Goal: Use online tool/utility: Utilize a website feature to perform a specific function

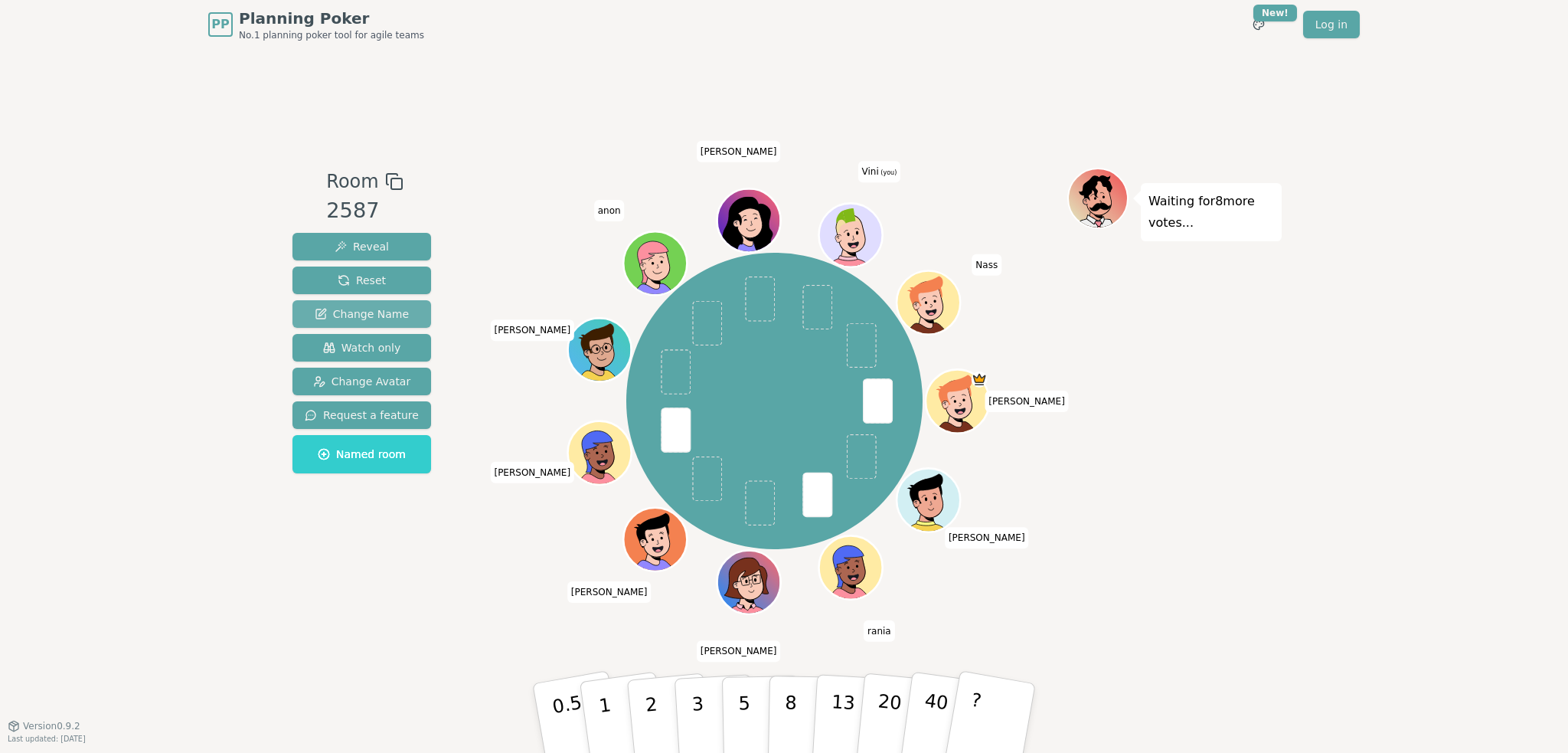
click at [378, 326] on button "Change Name" at bounding box center [362, 314] width 139 height 28
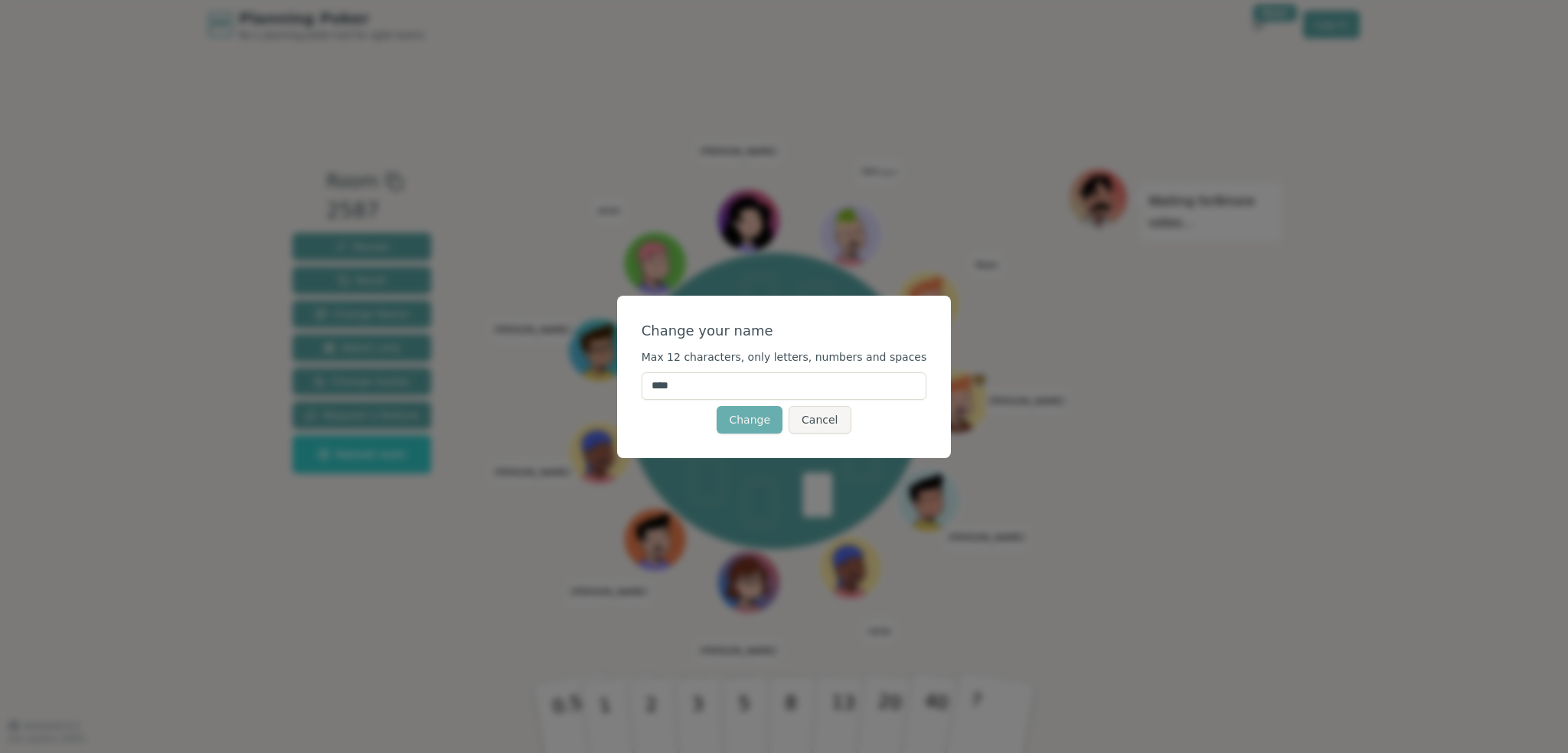
click at [762, 421] on button "Change" at bounding box center [749, 420] width 66 height 28
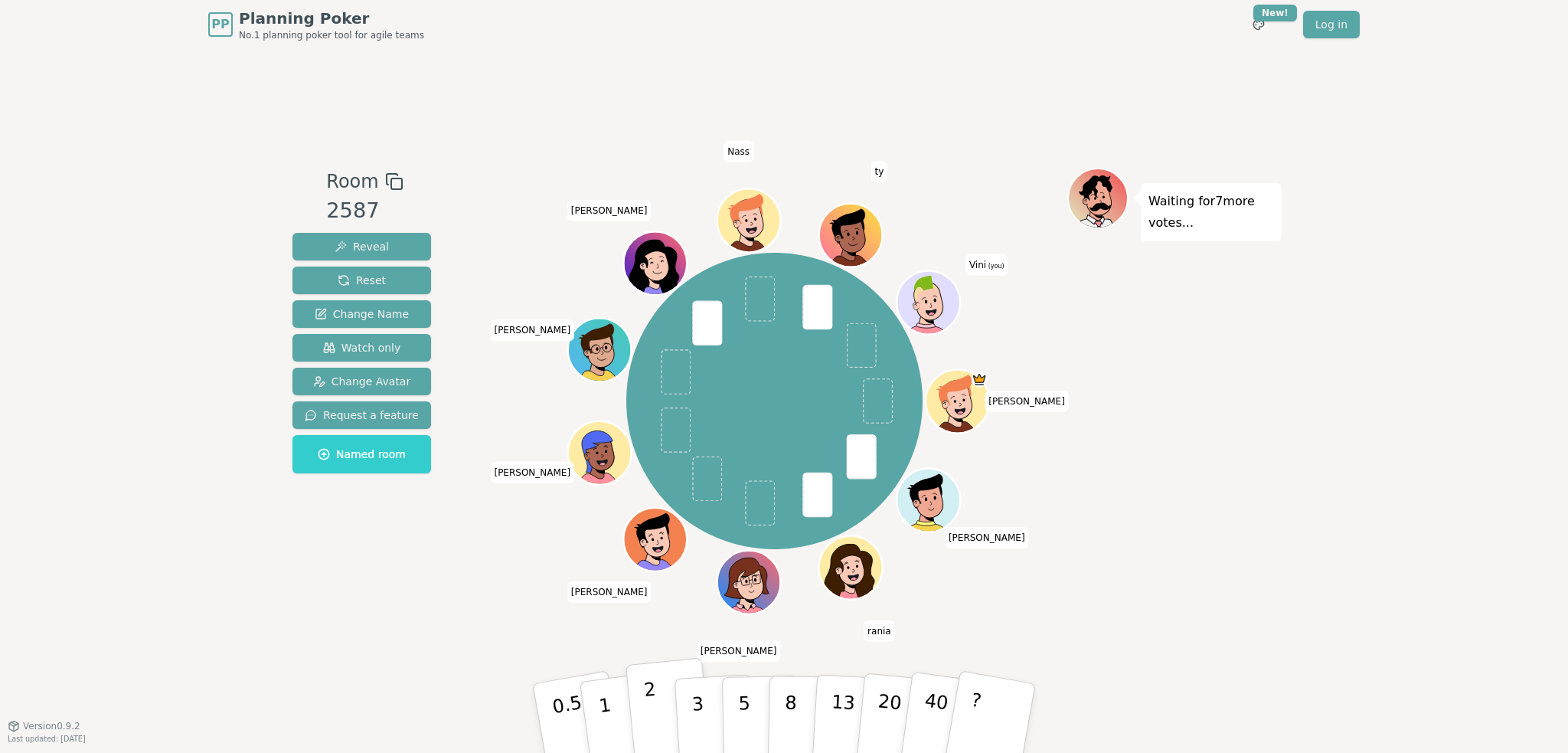
click at [665, 712] on button "2" at bounding box center [668, 718] width 87 height 122
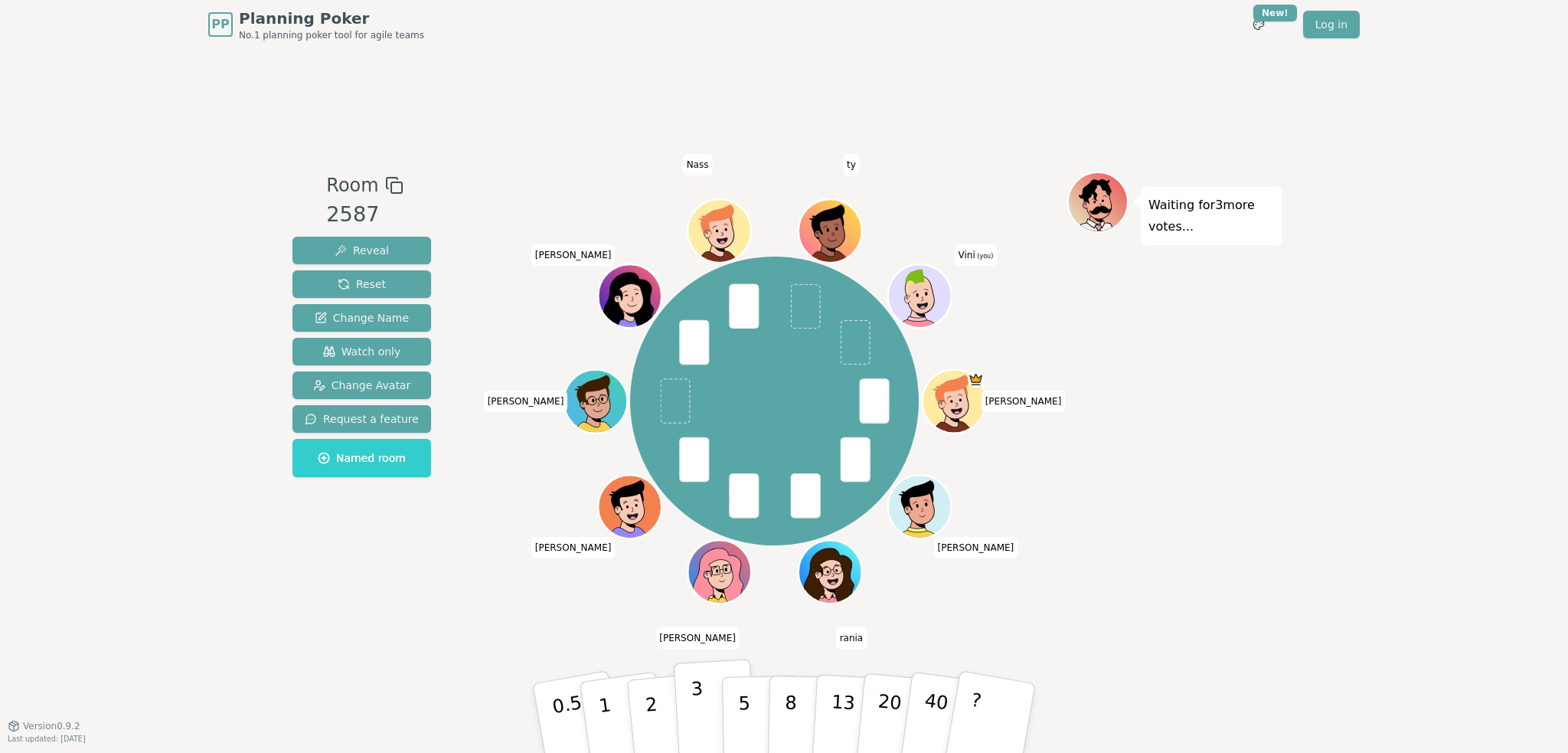
click at [687, 695] on button "3" at bounding box center [715, 718] width 84 height 119
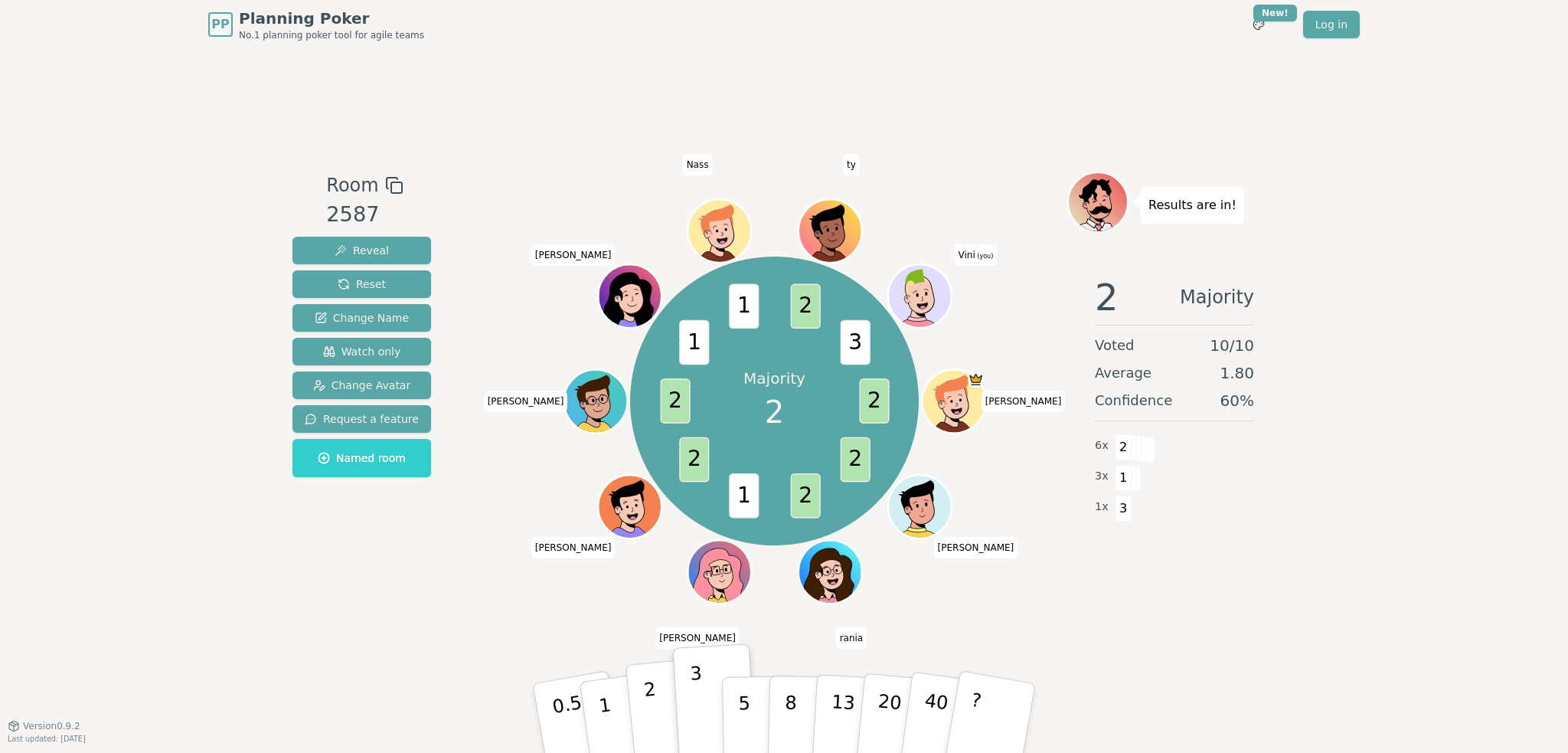
click at [662, 728] on button "2" at bounding box center [668, 718] width 87 height 122
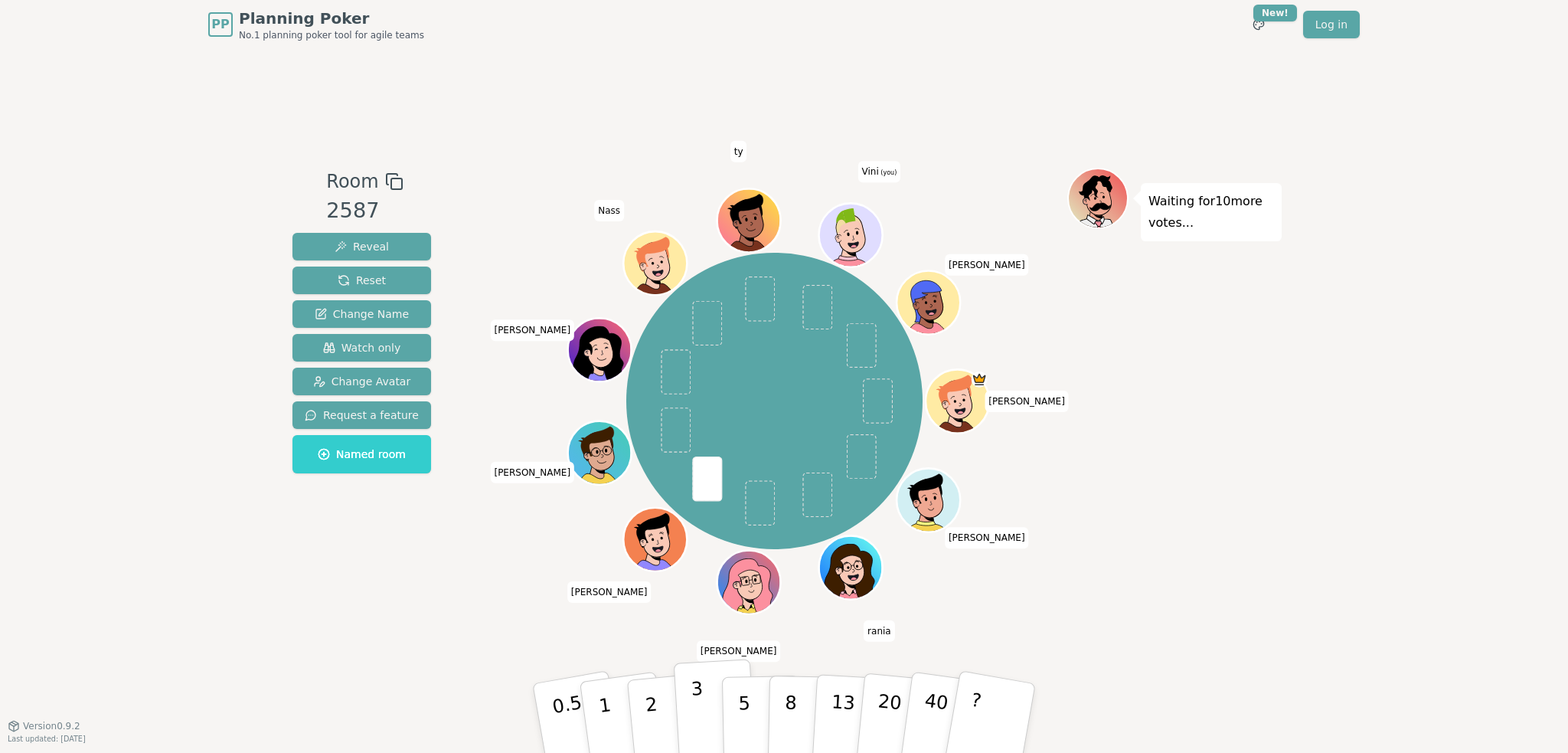
click at [701, 704] on button "3" at bounding box center [715, 718] width 84 height 119
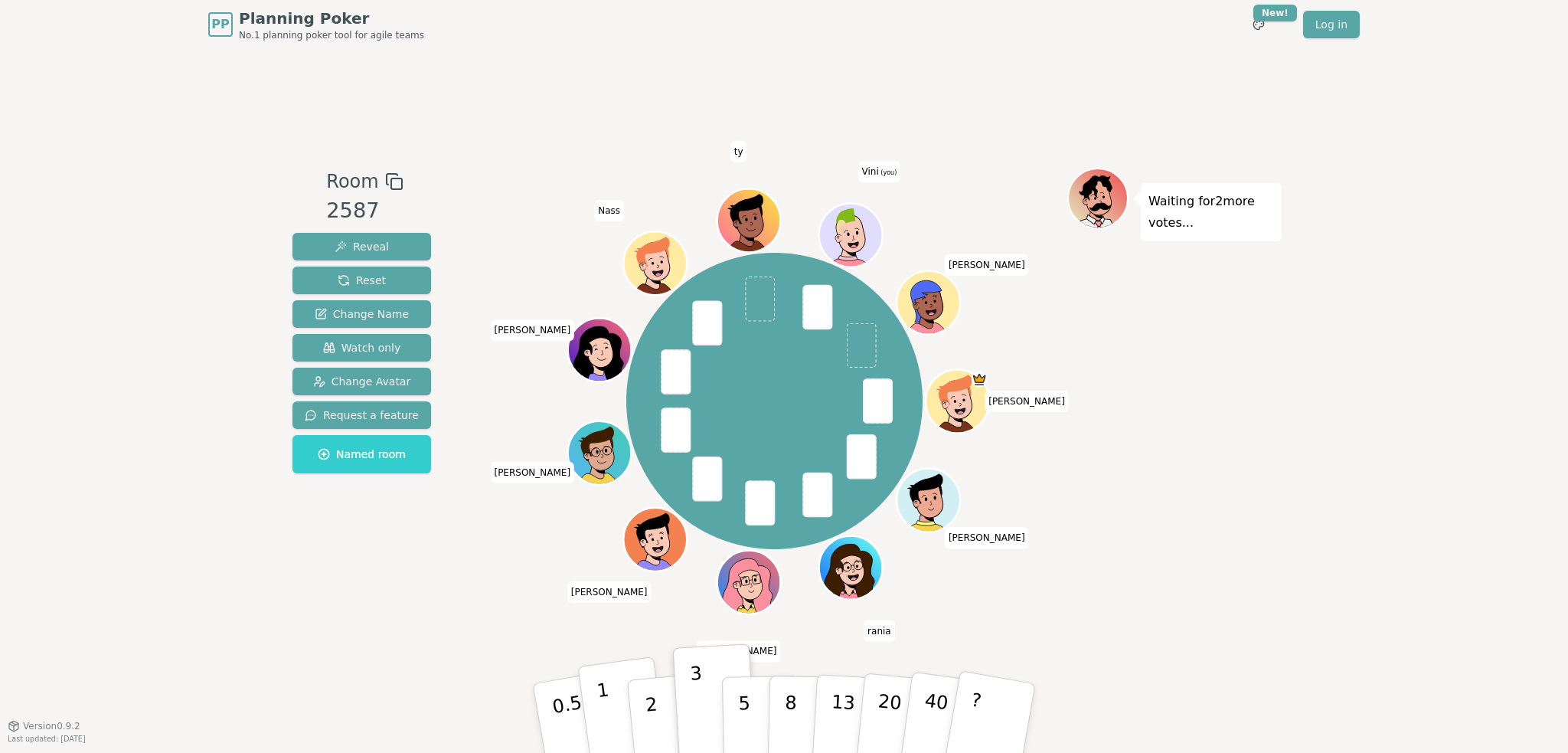
click at [618, 714] on button "1" at bounding box center [622, 718] width 91 height 124
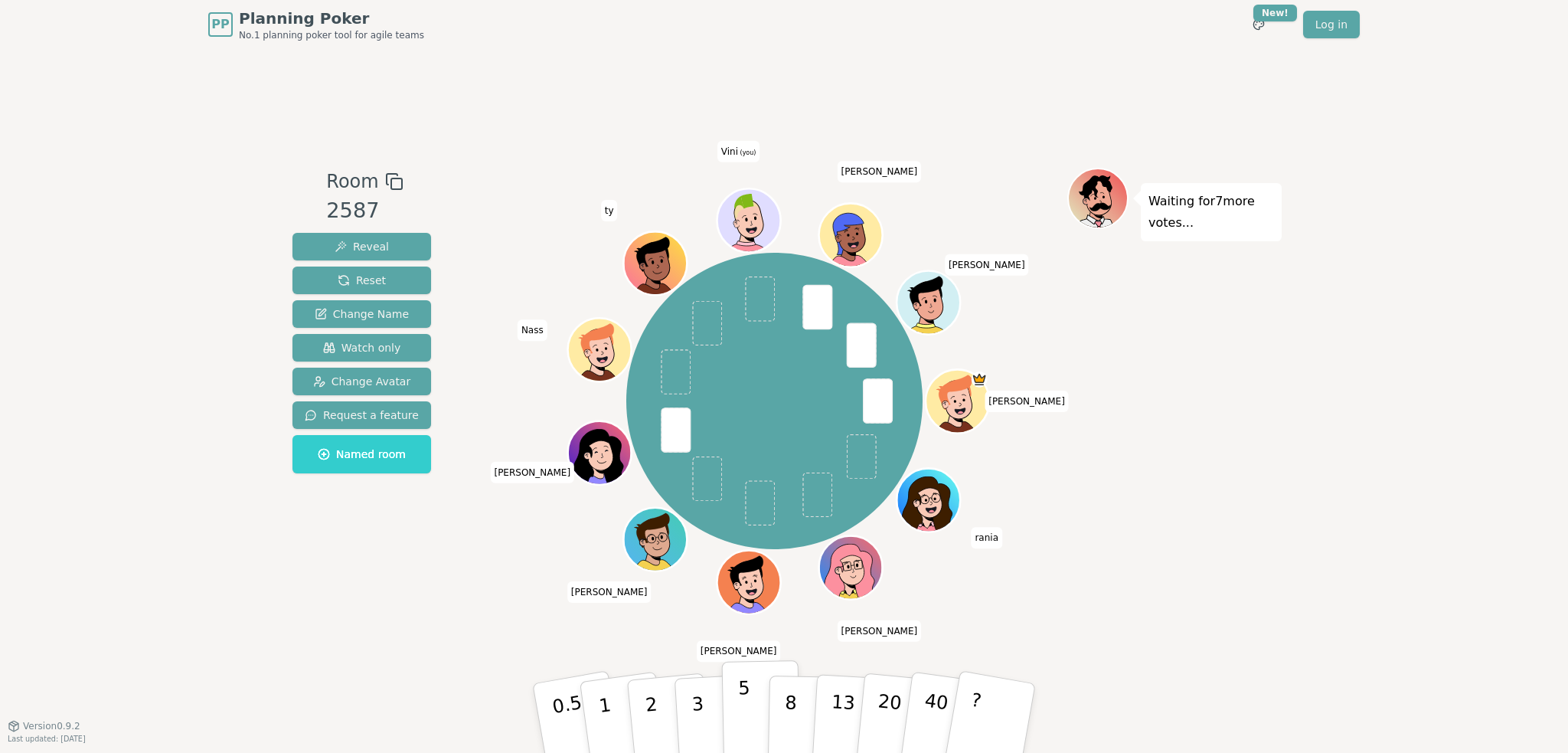
click at [741, 709] on p "5" at bounding box center [745, 718] width 13 height 83
click at [1086, 631] on div "Room 2587 Reveal Reset Change Name Watch only Change Avatar Request a feature N…" at bounding box center [784, 387] width 995 height 676
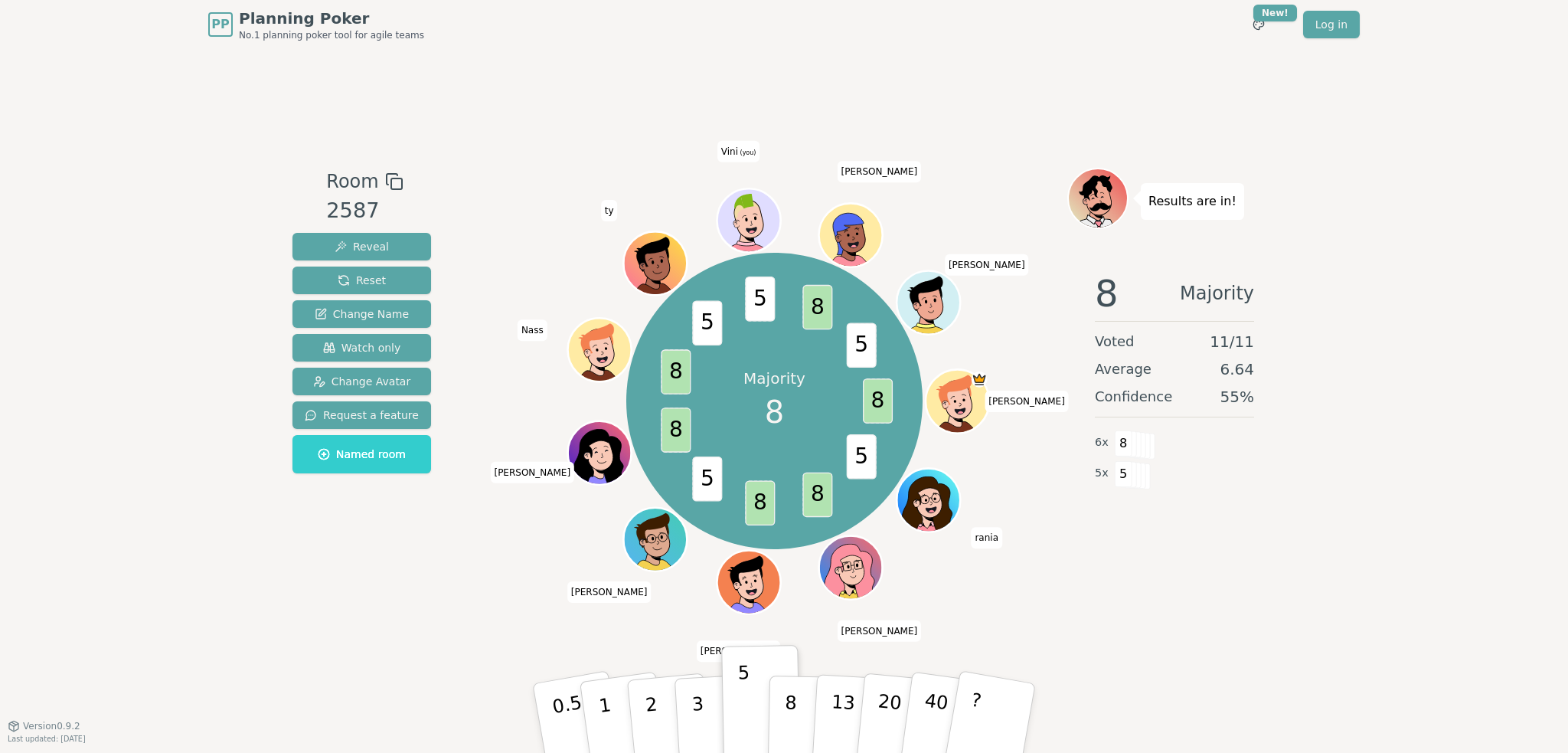
click at [1057, 624] on div "Room 2587 Reveal Reset Change Name Watch only Change Avatar Request a feature N…" at bounding box center [784, 387] width 995 height 676
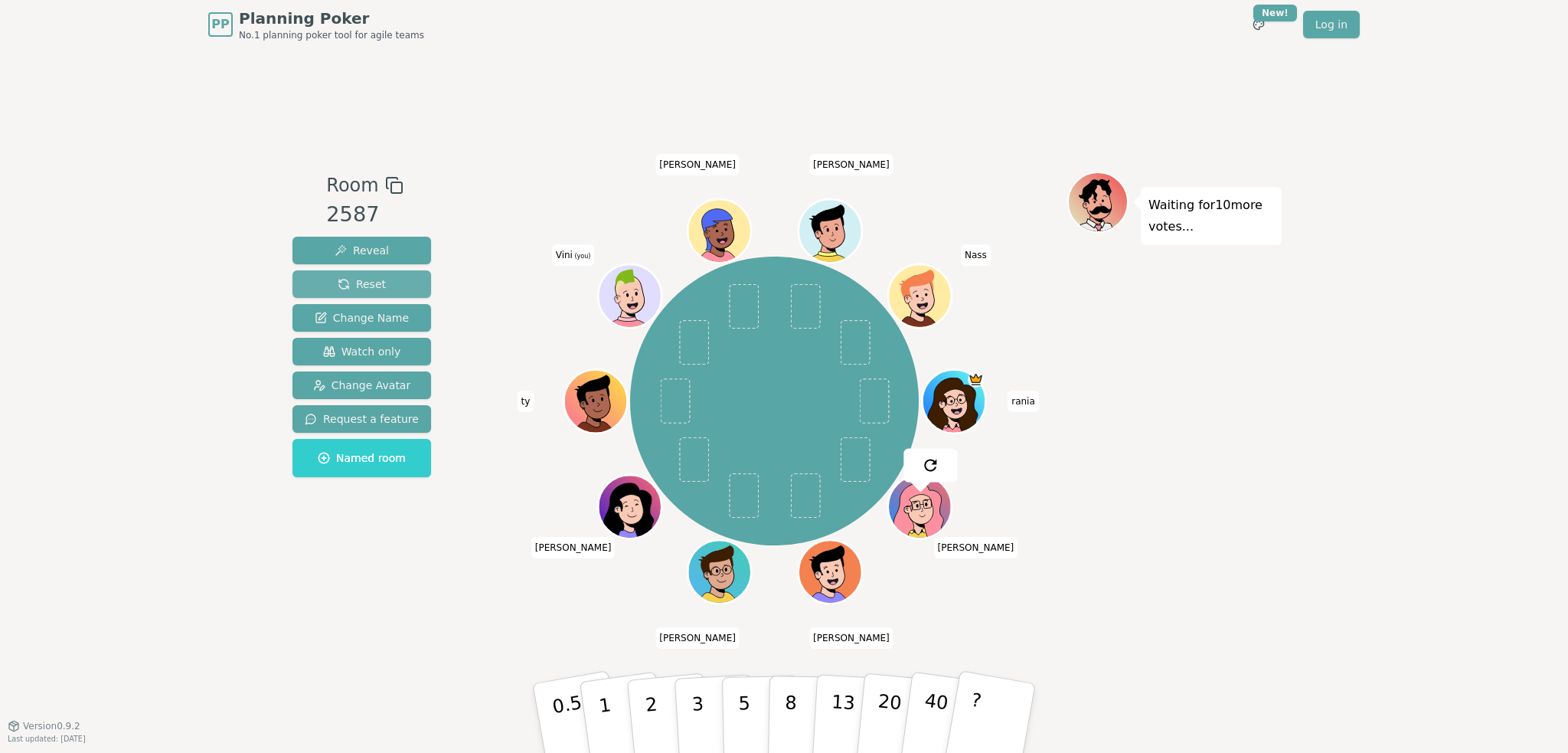
click at [386, 275] on button "Reset" at bounding box center [362, 284] width 139 height 28
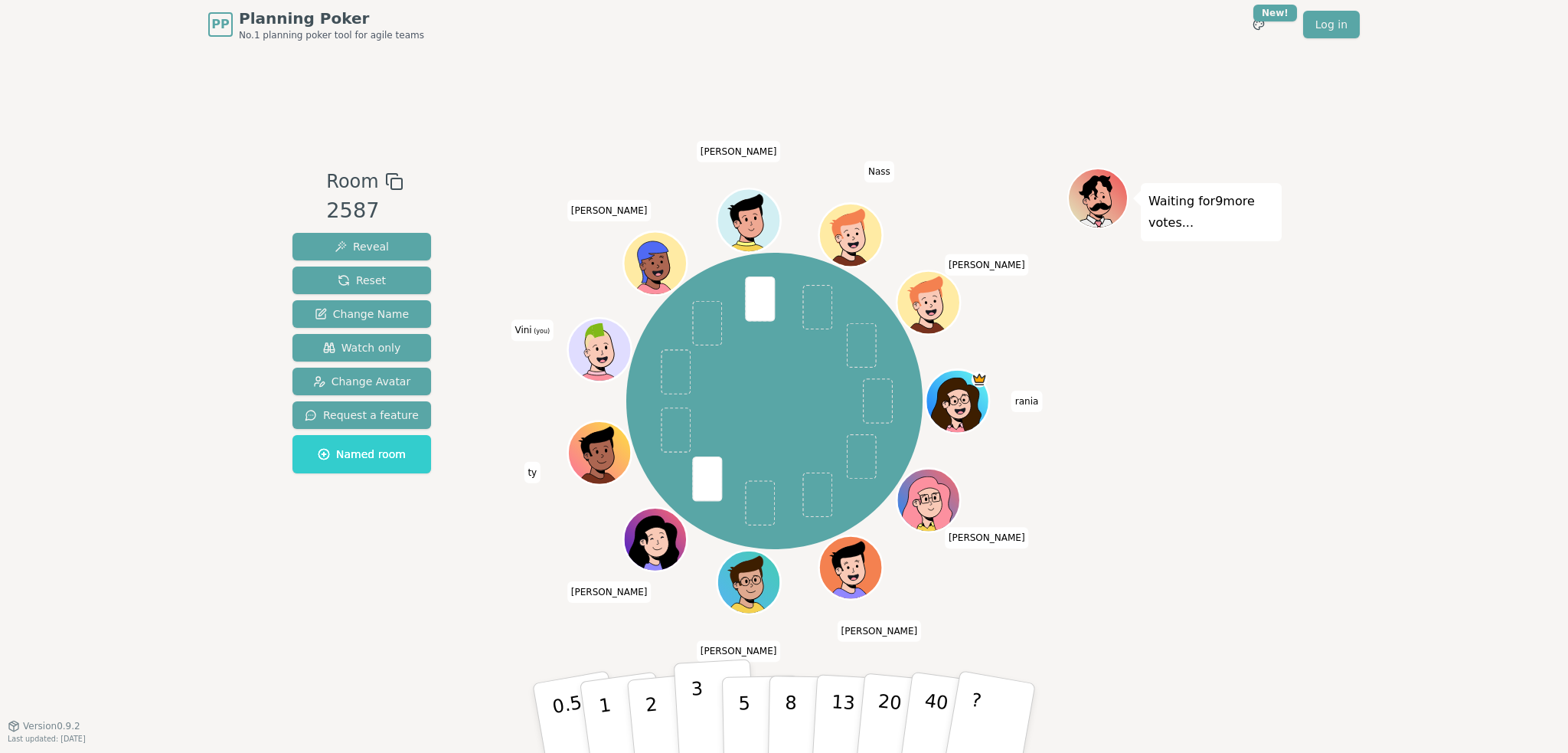
click at [706, 702] on button "3" at bounding box center [715, 718] width 84 height 119
click at [730, 698] on button "5" at bounding box center [761, 718] width 79 height 117
click at [698, 684] on p "3" at bounding box center [699, 719] width 17 height 84
click at [1135, 586] on div "Waiting for 5 more votes..." at bounding box center [1173, 387] width 214 height 438
click at [705, 698] on button "3" at bounding box center [715, 718] width 84 height 119
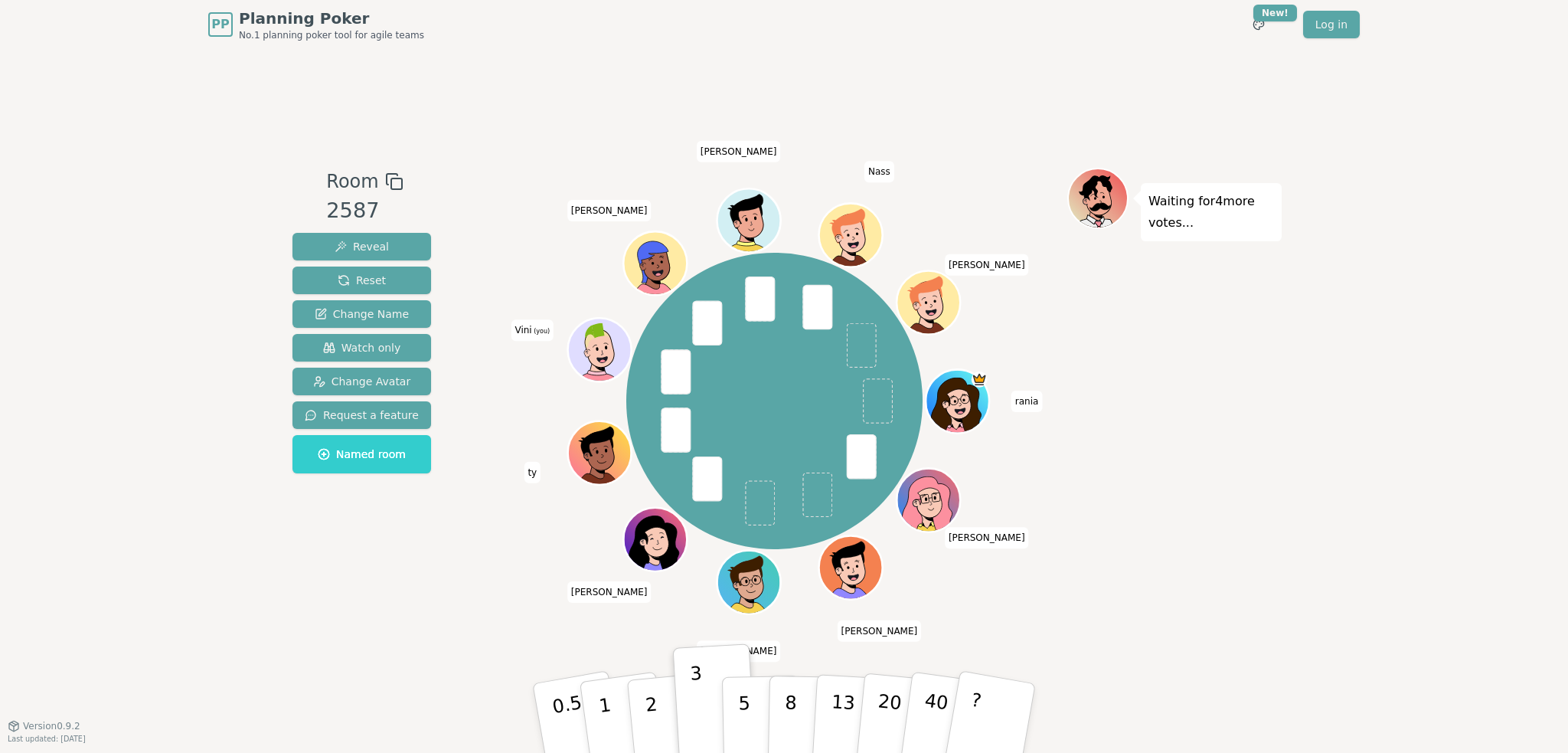
click at [1064, 609] on div "Room 2587 Reveal Reset Change Name Watch only Change Avatar Request a feature N…" at bounding box center [784, 387] width 995 height 676
click at [741, 697] on p "5" at bounding box center [745, 718] width 13 height 83
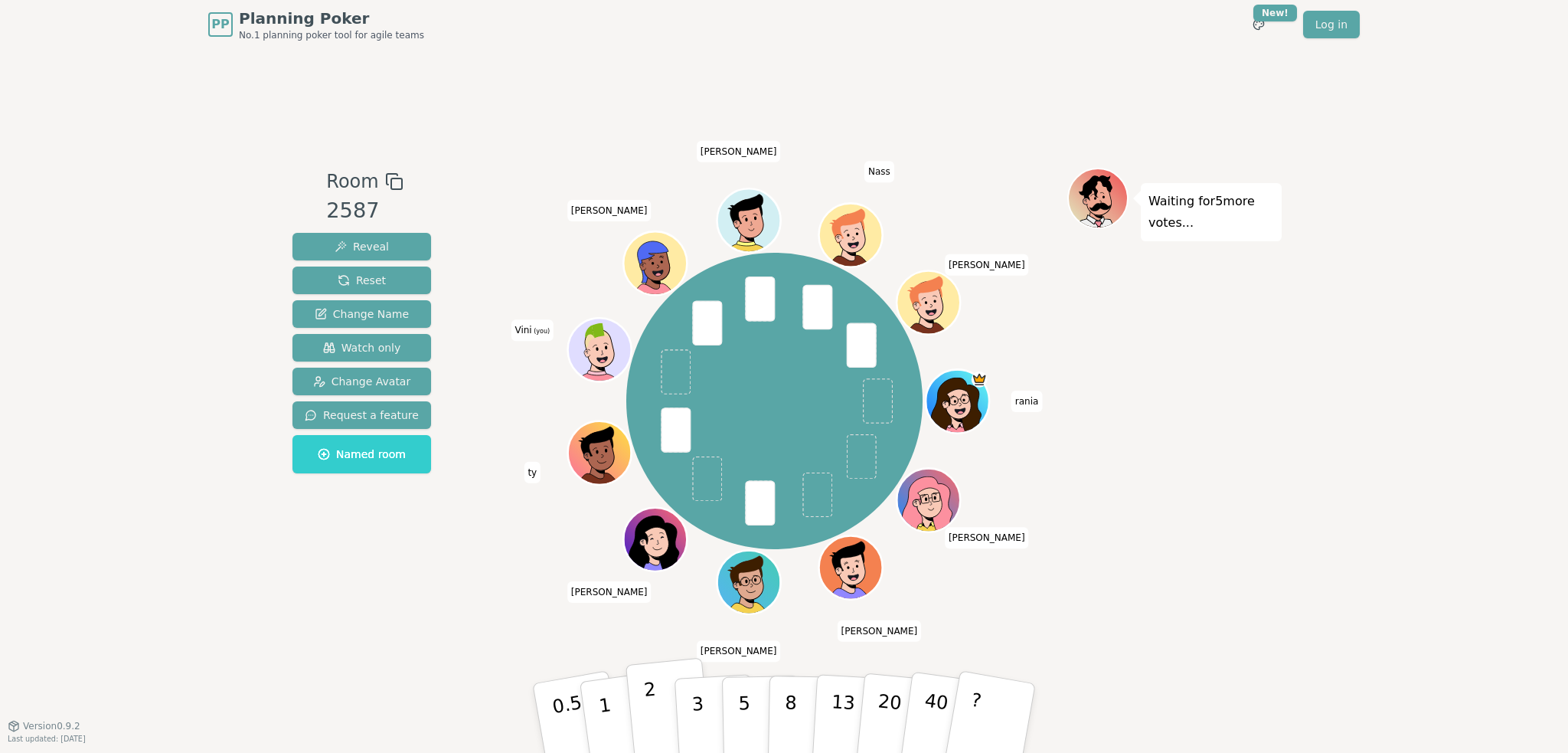
click at [646, 701] on p "2" at bounding box center [653, 720] width 20 height 84
click at [606, 701] on p "1" at bounding box center [607, 720] width 23 height 84
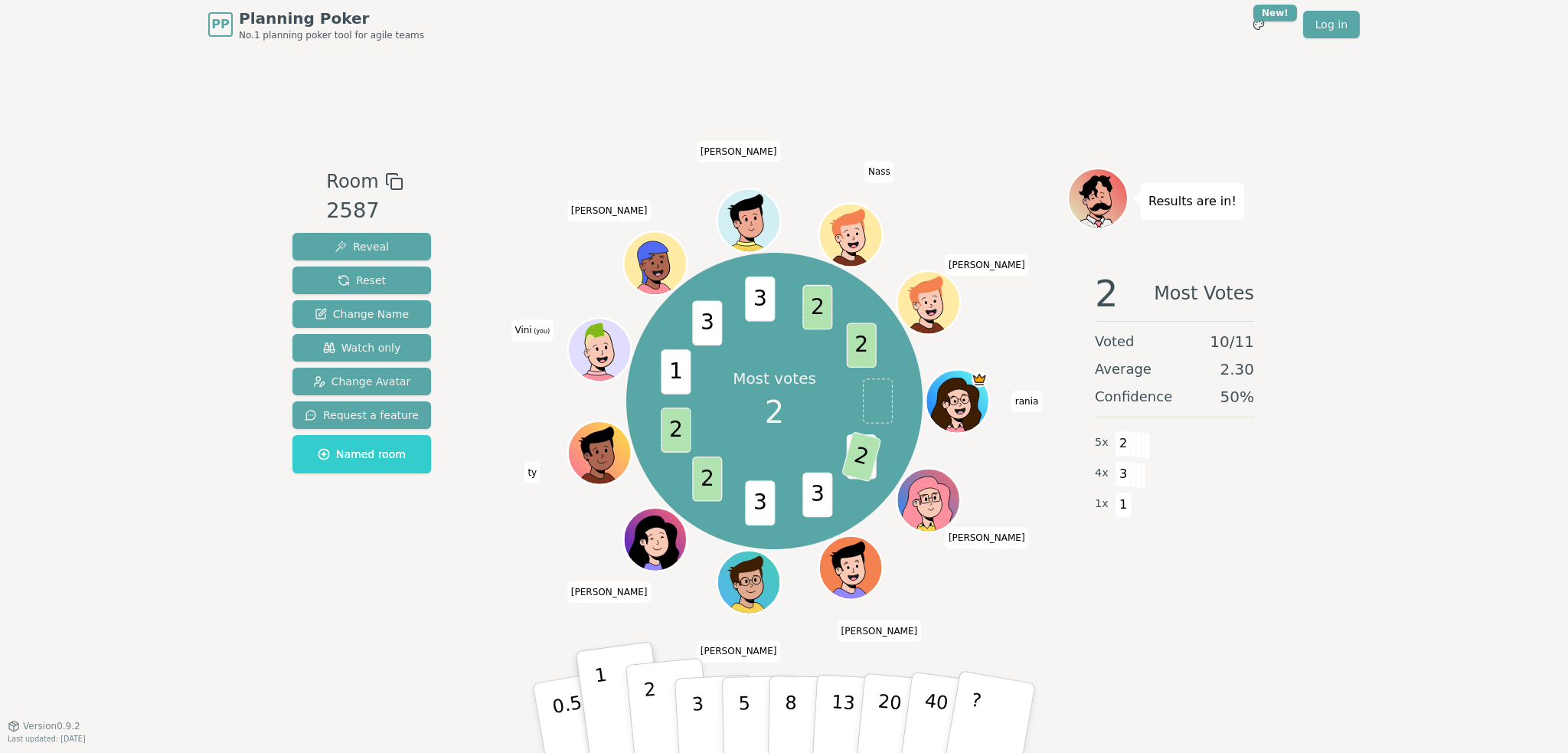
click at [655, 703] on button "2" at bounding box center [668, 718] width 87 height 122
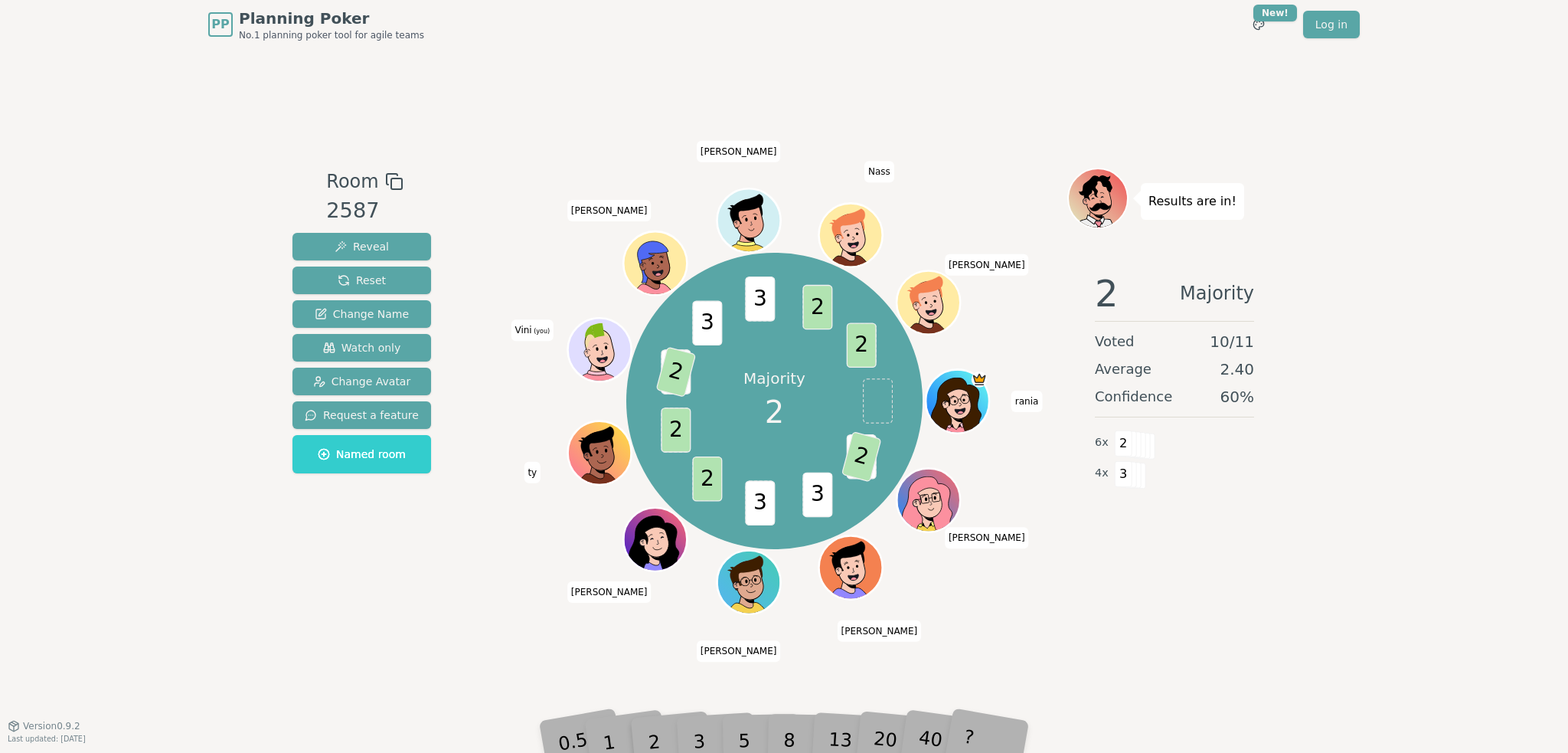
click at [469, 584] on div "Room 2587 Reveal Reset Change Name Watch only Change Avatar Request a feature N…" at bounding box center [784, 387] width 995 height 438
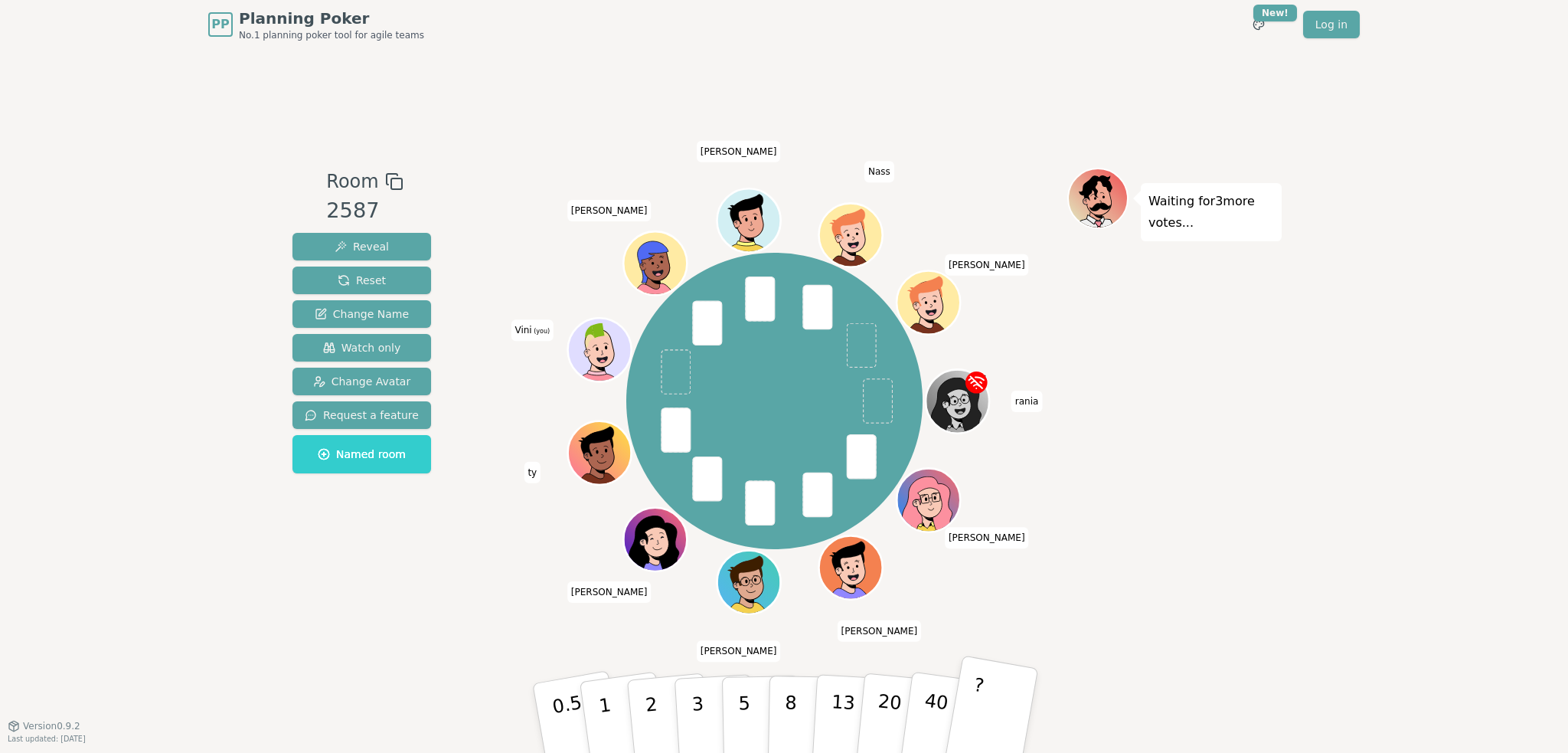
click at [980, 710] on button "?" at bounding box center [991, 718] width 95 height 127
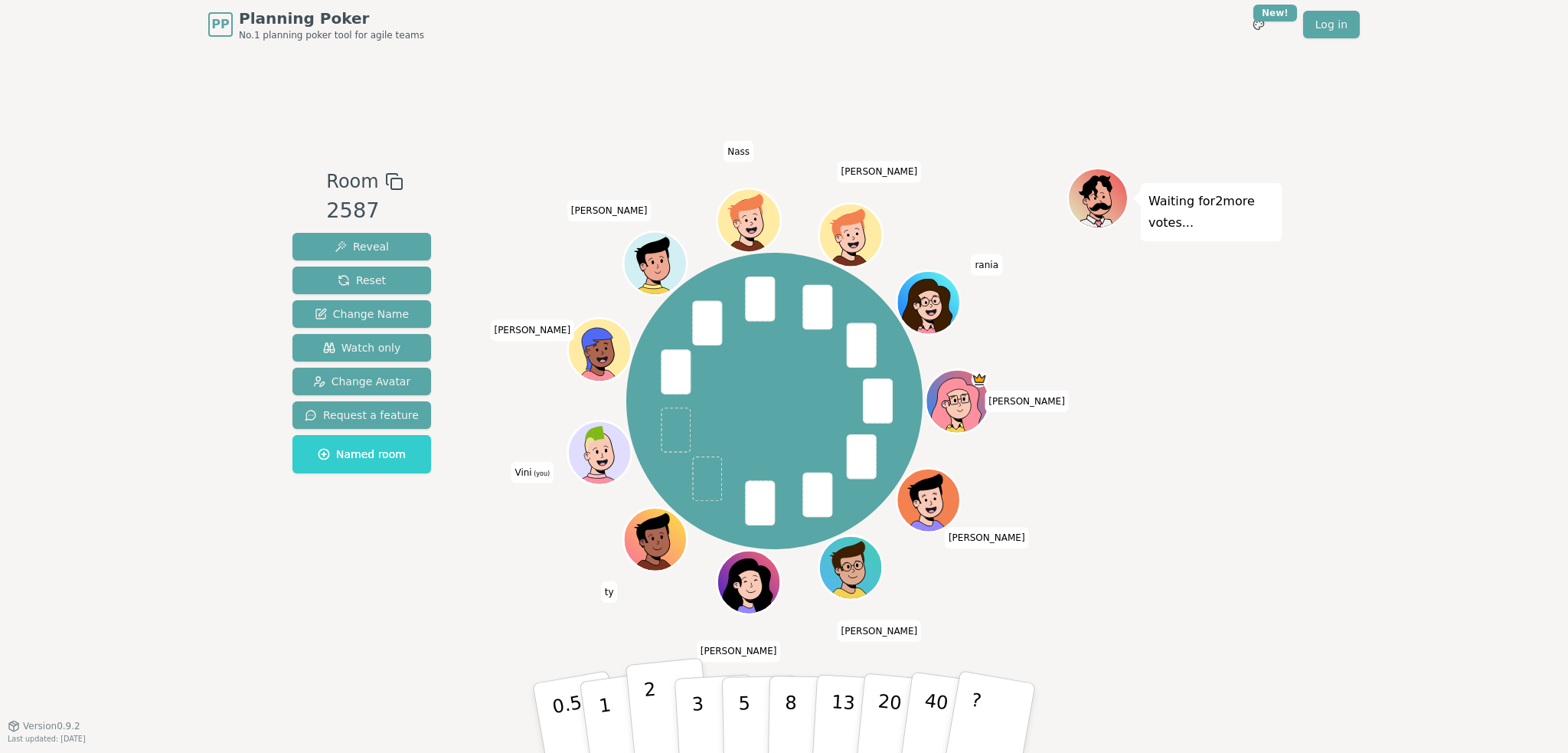
click at [658, 701] on button "2" at bounding box center [668, 718] width 87 height 122
click at [615, 706] on button "1" at bounding box center [622, 718] width 91 height 124
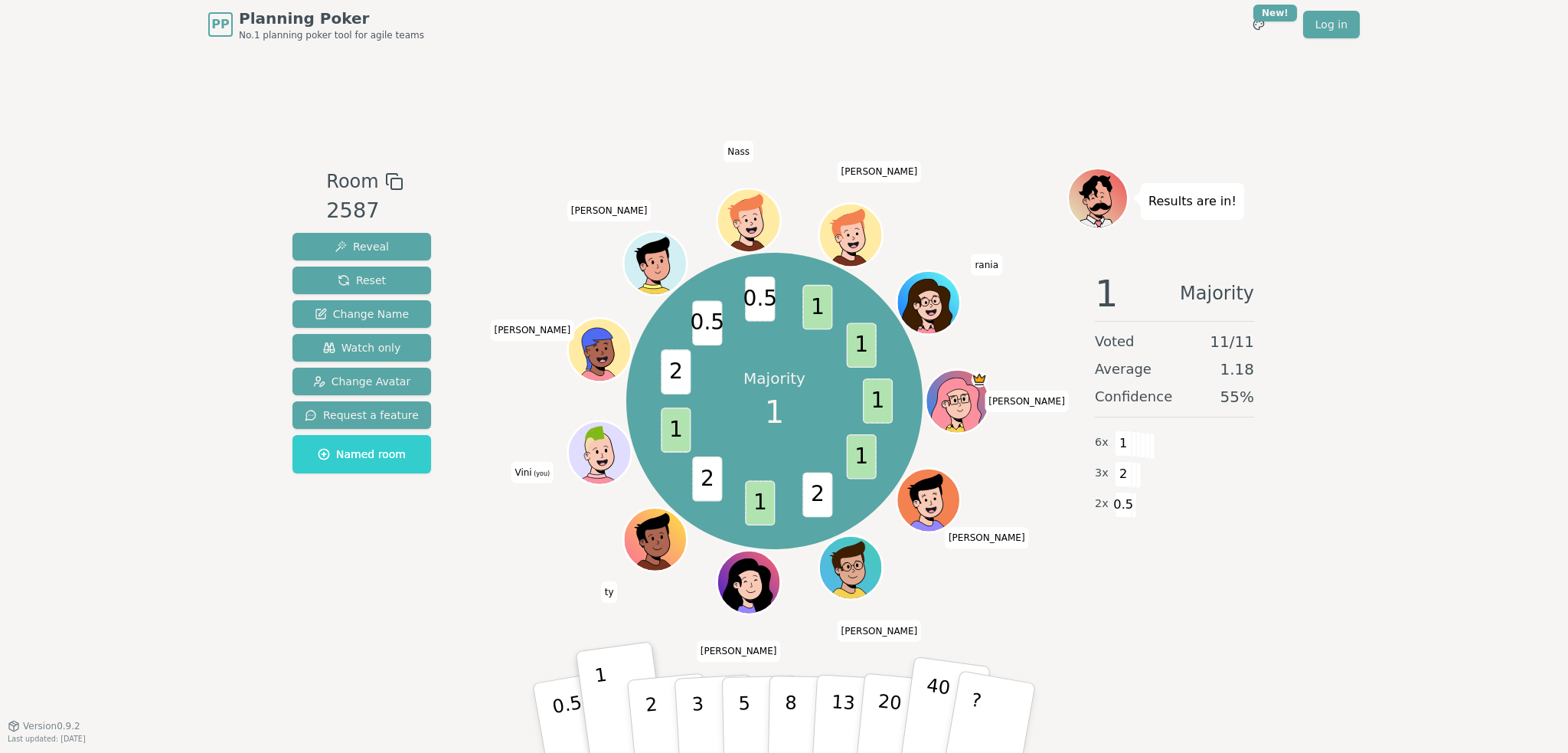
click at [924, 705] on p "40" at bounding box center [935, 717] width 35 height 85
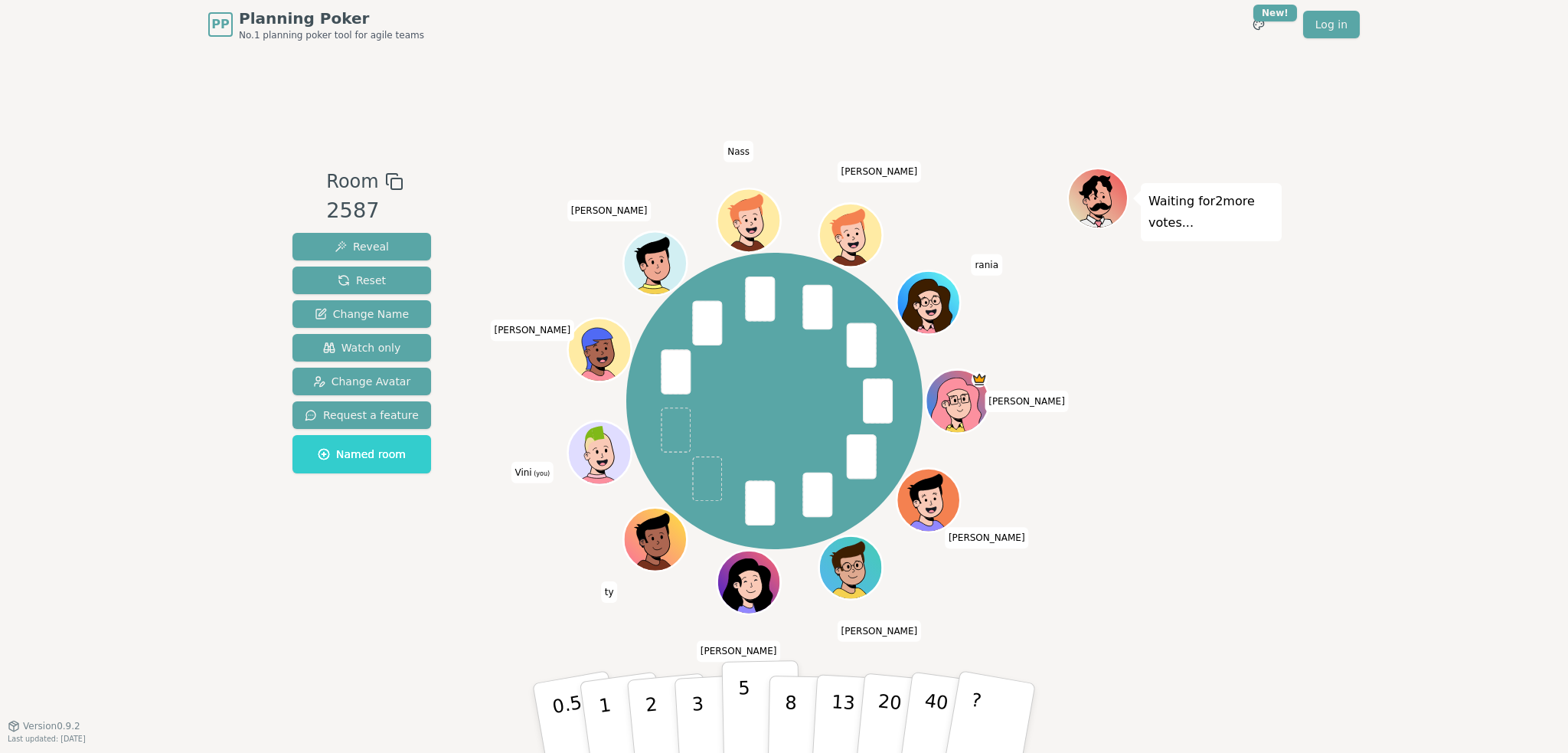
click at [734, 694] on button "5" at bounding box center [761, 718] width 79 height 117
click at [711, 696] on button "3" at bounding box center [715, 718] width 84 height 119
click at [730, 693] on button "5" at bounding box center [761, 718] width 79 height 117
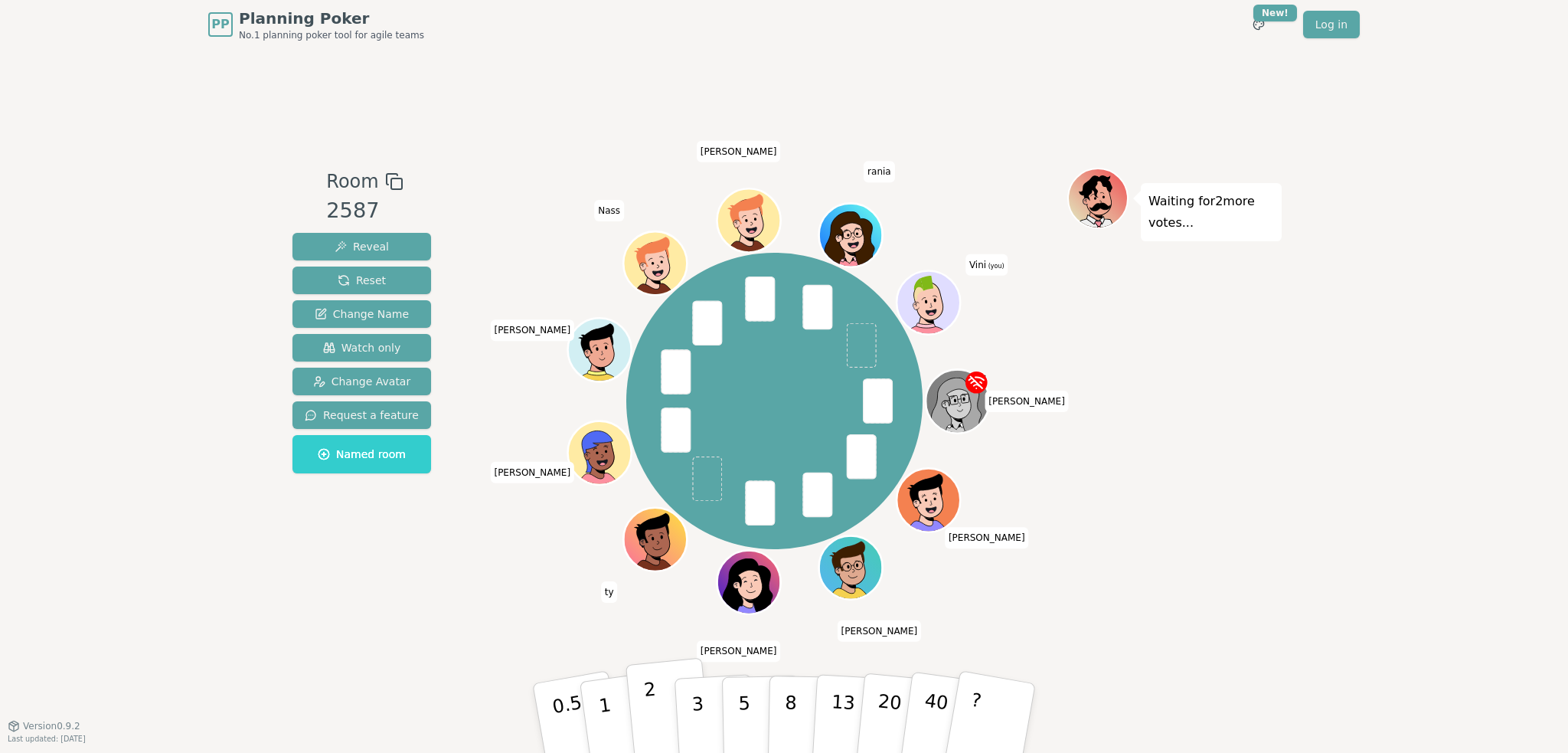
click at [657, 705] on button "2" at bounding box center [668, 718] width 87 height 122
